Goal: Find contact information: Find contact information

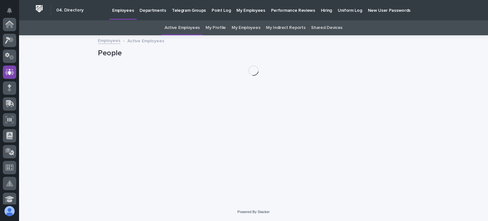
scroll to position [48, 0]
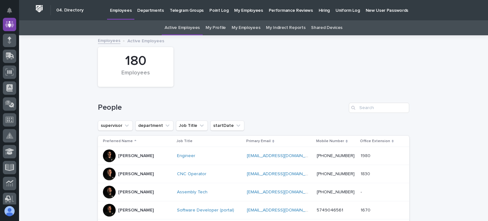
click at [154, 10] on p "Departments" at bounding box center [150, 6] width 27 height 13
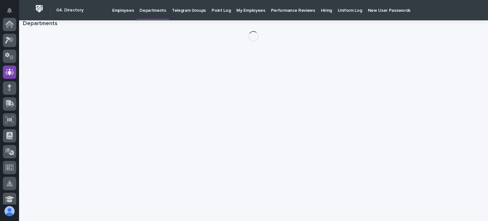
scroll to position [48, 0]
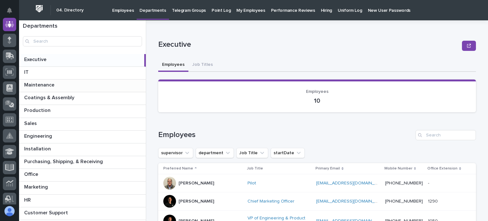
click at [69, 84] on p at bounding box center [83, 85] width 119 height 6
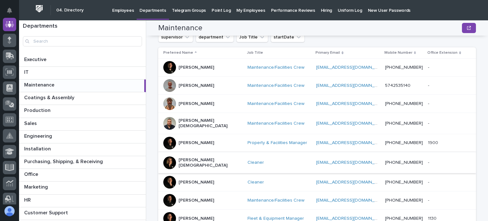
scroll to position [127, 0]
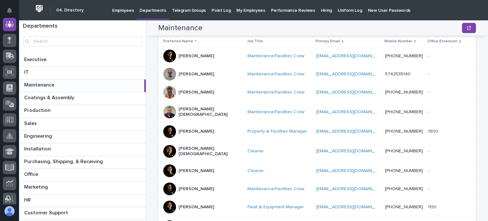
click at [198, 186] on p "[PERSON_NAME]" at bounding box center [196, 188] width 36 height 5
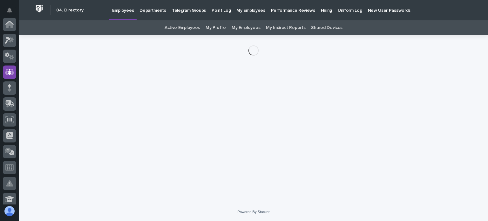
scroll to position [48, 0]
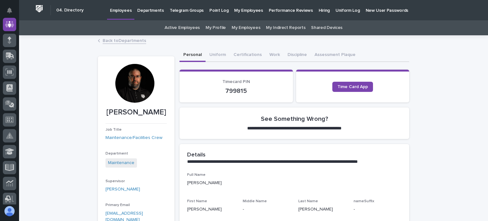
click at [125, 86] on div at bounding box center [134, 83] width 39 height 39
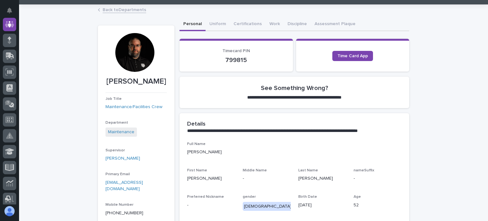
scroll to position [0, 0]
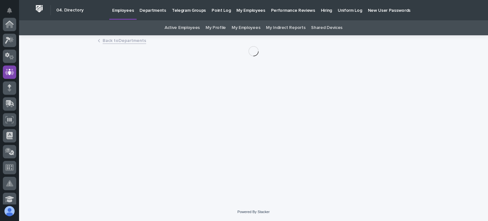
scroll to position [48, 0]
